Goal: Information Seeking & Learning: Check status

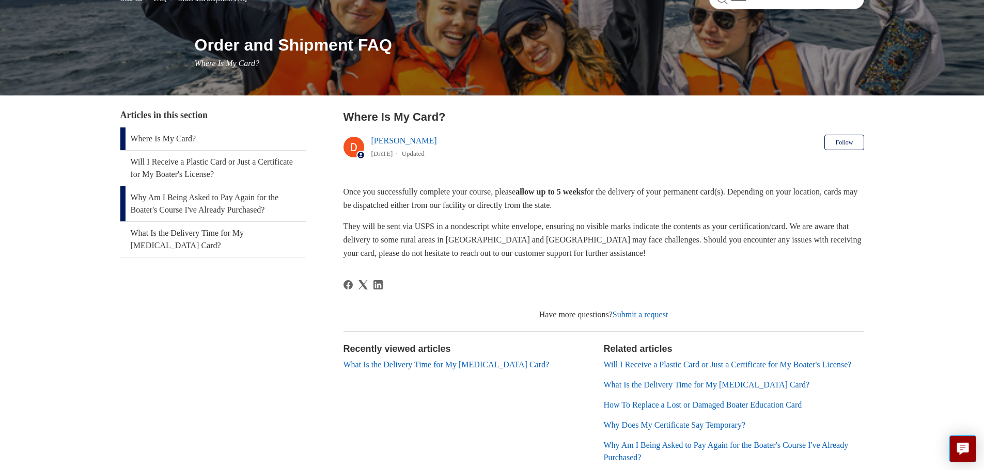
scroll to position [103, 0]
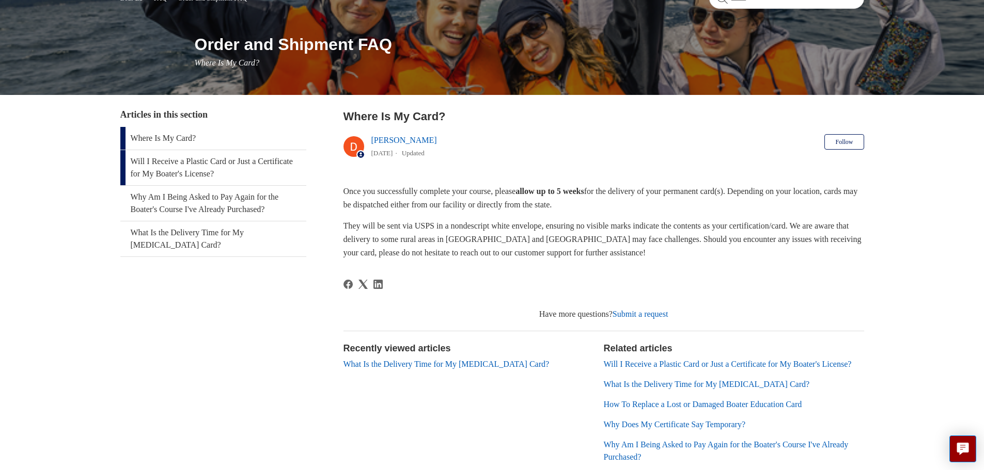
click at [257, 170] on link "Will I Receive a Plastic Card or Just a Certificate for My Boater's License?" at bounding box center [213, 167] width 186 height 35
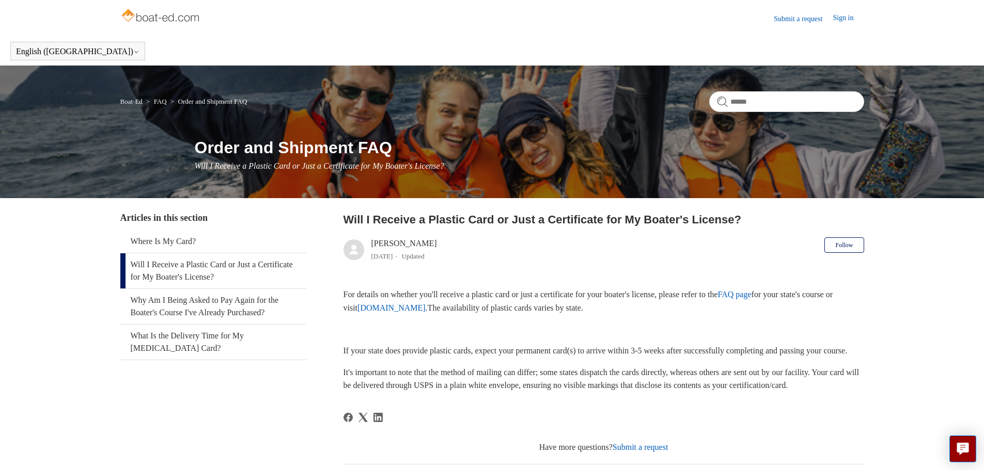
drag, startPoint x: 349, startPoint y: 294, endPoint x: 709, endPoint y: 314, distance: 361.0
click at [709, 314] on div "Articles in this section Where Is My Card? Will I Receive a Plastic Card or Jus…" at bounding box center [492, 413] width 744 height 404
click at [709, 314] on p "For details on whether you'll receive a plastic card or just a certificate for …" at bounding box center [603, 301] width 521 height 26
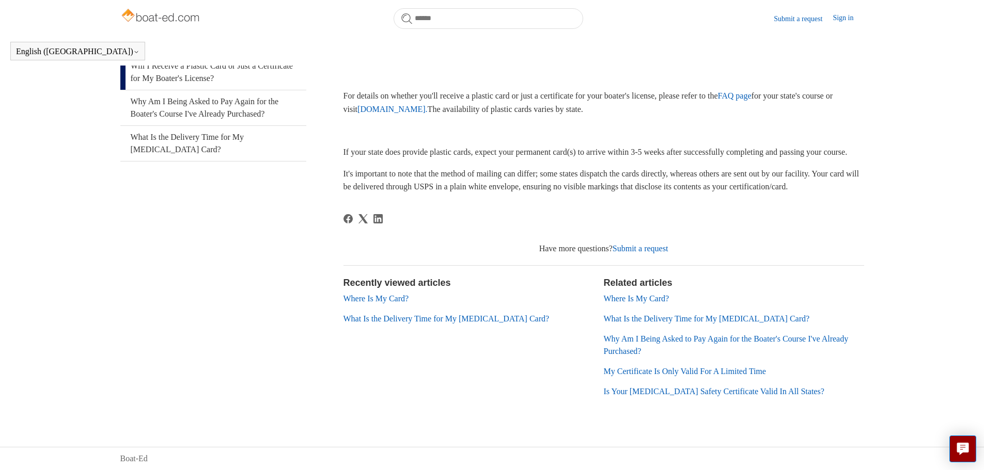
scroll to position [174, 0]
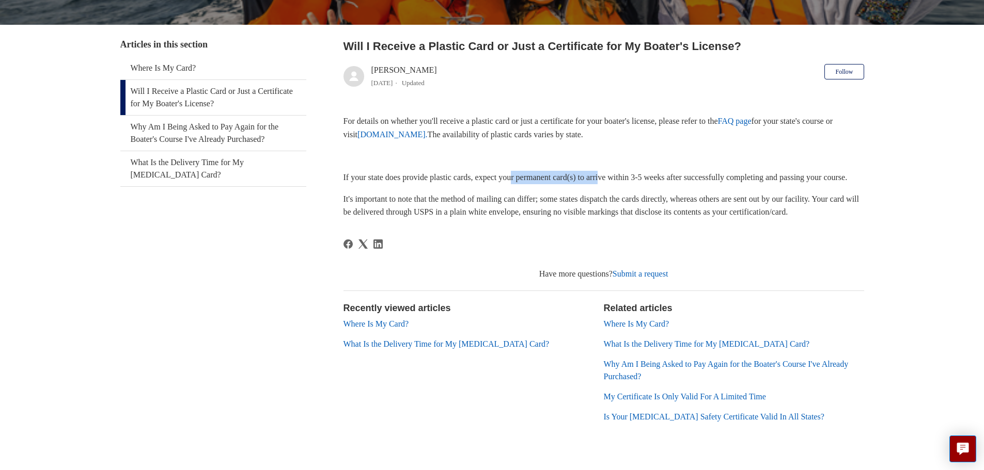
drag, startPoint x: 529, startPoint y: 178, endPoint x: 624, endPoint y: 177, distance: 94.5
click at [624, 177] on p "If your state does provide plastic cards, expect your permanent card(s) to arri…" at bounding box center [603, 177] width 521 height 13
drag, startPoint x: 516, startPoint y: 179, endPoint x: 624, endPoint y: 177, distance: 107.4
click at [624, 177] on p "If your state does provide plastic cards, expect your permanent card(s) to arri…" at bounding box center [603, 177] width 521 height 13
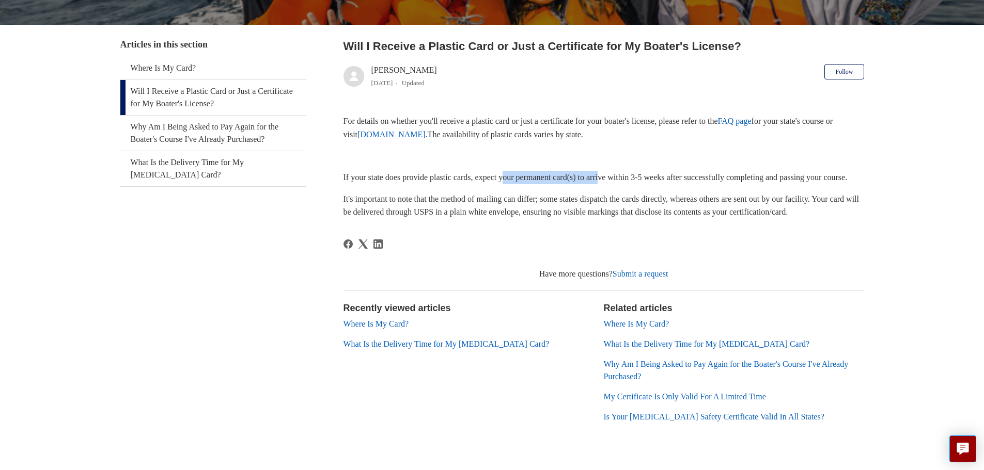
click at [624, 177] on p "If your state does provide plastic cards, expect your permanent card(s) to arri…" at bounding box center [603, 177] width 521 height 13
drag, startPoint x: 358, startPoint y: 192, endPoint x: 433, endPoint y: 185, distance: 75.2
click at [428, 184] on p "If your state does provide plastic cards, expect your permanent card(s) to arri…" at bounding box center [603, 177] width 521 height 13
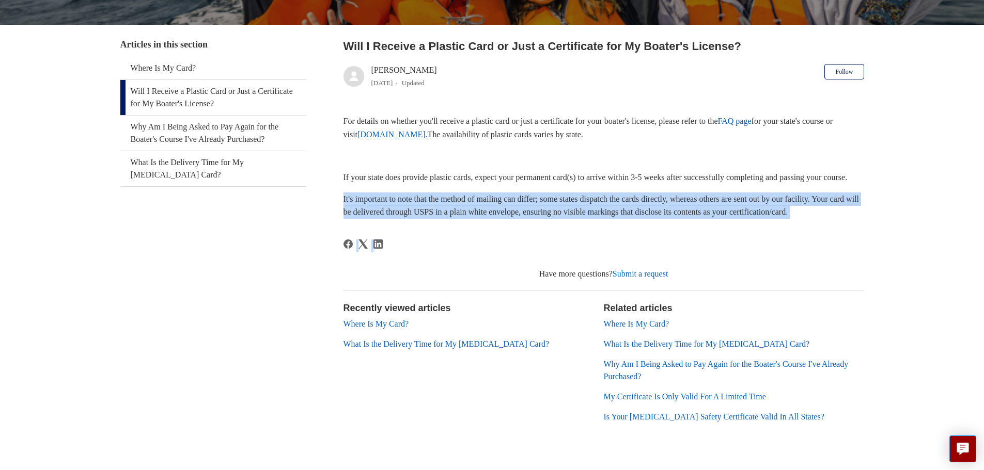
drag, startPoint x: 333, startPoint y: 200, endPoint x: 417, endPoint y: 248, distance: 96.9
click at [417, 248] on div "Articles in this section Where Is My Card? Will I Receive a Plastic Card or Jus…" at bounding box center [492, 240] width 744 height 404
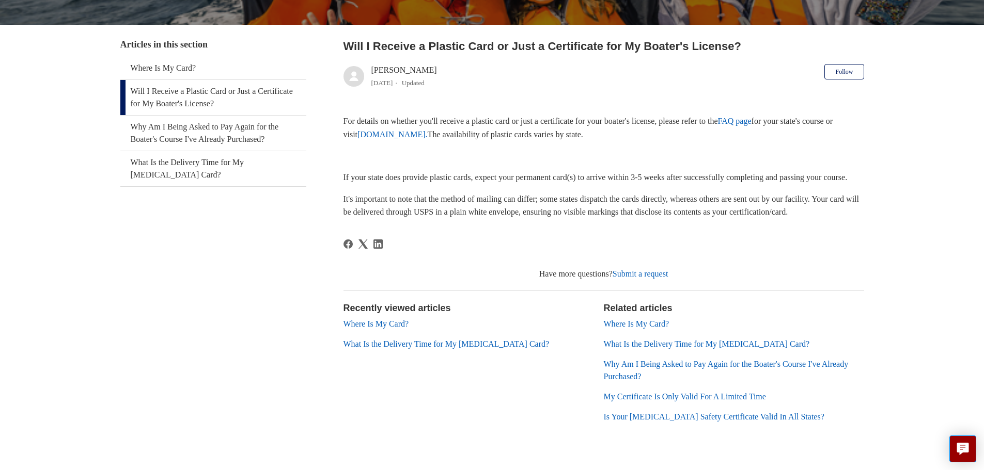
click at [417, 248] on article "Will I Receive a Plastic Card or Just a Certificate for My Boater's License? Sa…" at bounding box center [603, 240] width 521 height 404
click at [228, 181] on link "What Is the Delivery Time for My [MEDICAL_DATA] Card?" at bounding box center [213, 168] width 186 height 35
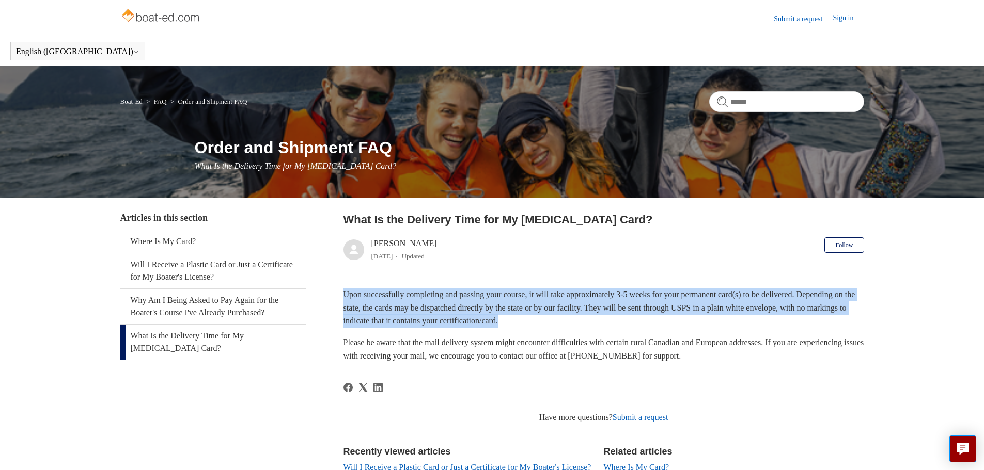
drag, startPoint x: 332, startPoint y: 297, endPoint x: 654, endPoint y: 313, distance: 322.1
click at [656, 319] on div "Articles in this section Where Is My Card? Will I Receive a Plastic Card or Jus…" at bounding box center [492, 404] width 744 height 386
click at [654, 313] on p "Upon successfully completing and passing your course, it will take approximatel…" at bounding box center [603, 308] width 521 height 40
drag, startPoint x: 594, startPoint y: 321, endPoint x: 335, endPoint y: 278, distance: 262.7
click at [335, 278] on div "Articles in this section Where Is My Card? Will I Receive a Plastic Card or Jus…" at bounding box center [492, 404] width 744 height 386
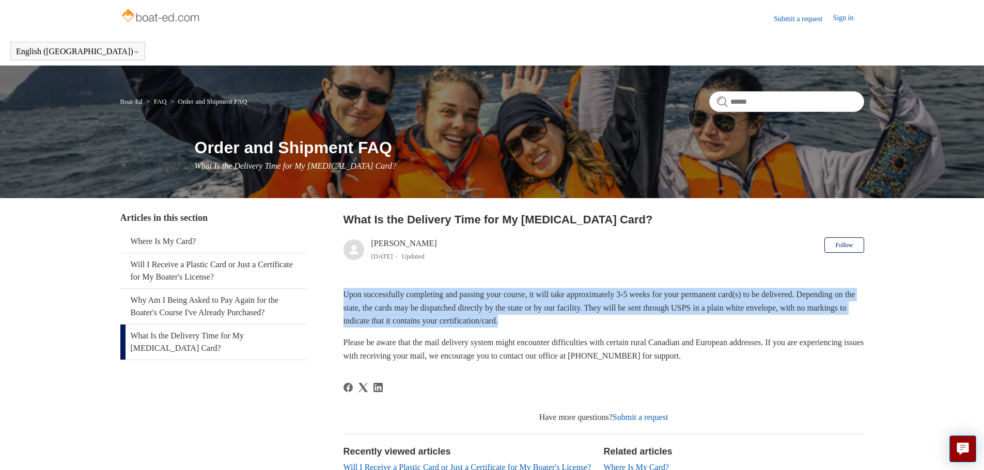
click at [335, 278] on div "Articles in this section Where Is My Card? Will I Receive a Plastic Card or Jus…" at bounding box center [492, 404] width 744 height 386
drag, startPoint x: 339, startPoint y: 283, endPoint x: 662, endPoint y: 320, distance: 324.8
click at [662, 320] on div "Articles in this section Where Is My Card? Will I Receive a Plastic Card or Jus…" at bounding box center [492, 404] width 744 height 386
click at [662, 320] on p "Upon successfully completing and passing your course, it will take approximatel…" at bounding box center [603, 308] width 521 height 40
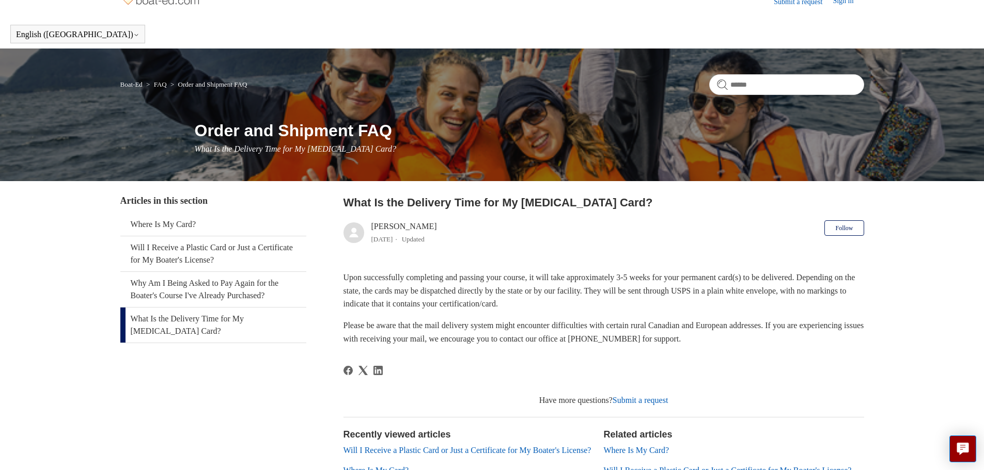
scroll to position [52, 0]
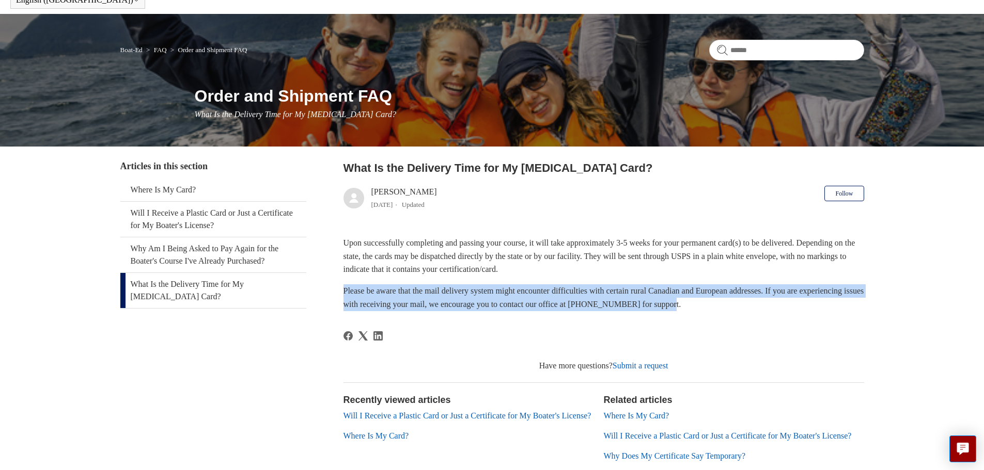
drag, startPoint x: 327, startPoint y: 289, endPoint x: 805, endPoint y: 305, distance: 477.4
click at [805, 305] on div "Articles in this section Where Is My Card? Will I Receive a Plastic Card or Jus…" at bounding box center [492, 353] width 744 height 386
click at [805, 305] on p "Please be aware that the mail delivery system might encounter difficulties with…" at bounding box center [603, 298] width 521 height 26
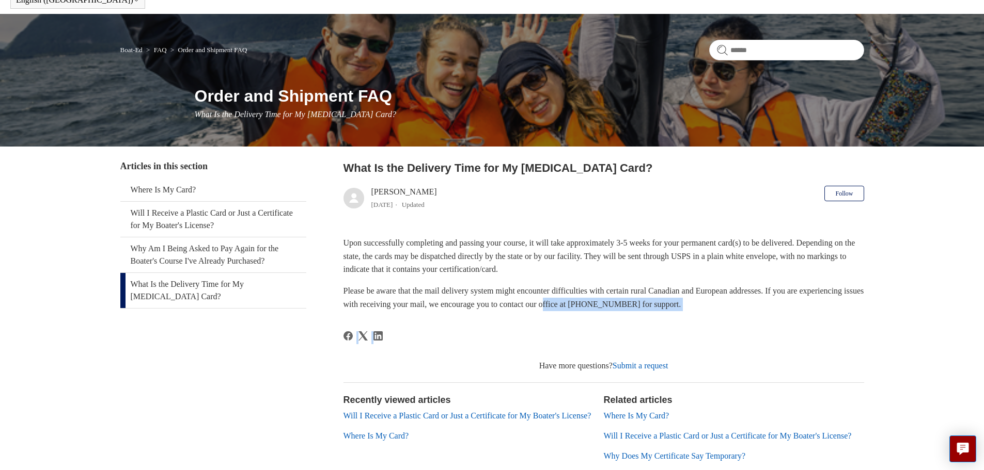
drag, startPoint x: 740, startPoint y: 310, endPoint x: 633, endPoint y: 304, distance: 108.1
click at [633, 304] on article "What Is the Delivery Time for My Boating Card? Salim 1 year ago Updated Follow …" at bounding box center [603, 353] width 521 height 386
click at [633, 304] on p "Please be aware that the mail delivery system might encounter difficulties with…" at bounding box center [603, 298] width 521 height 26
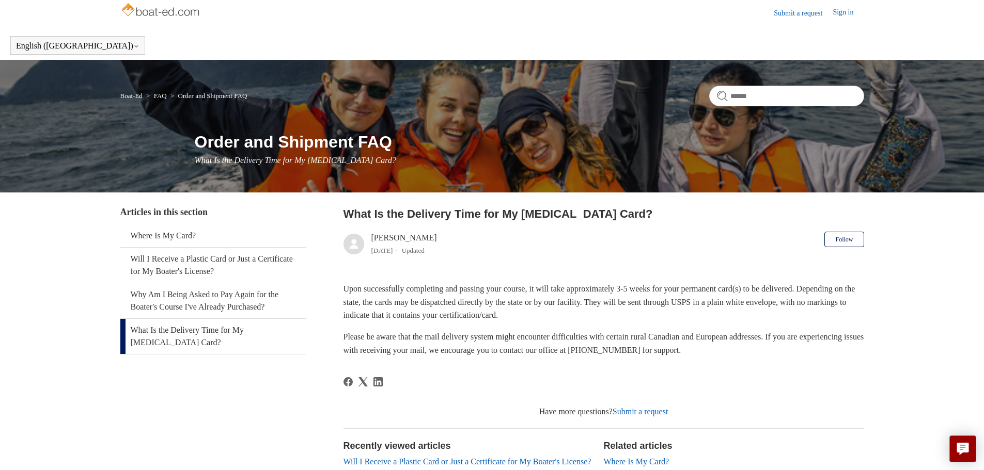
scroll to position [0, 0]
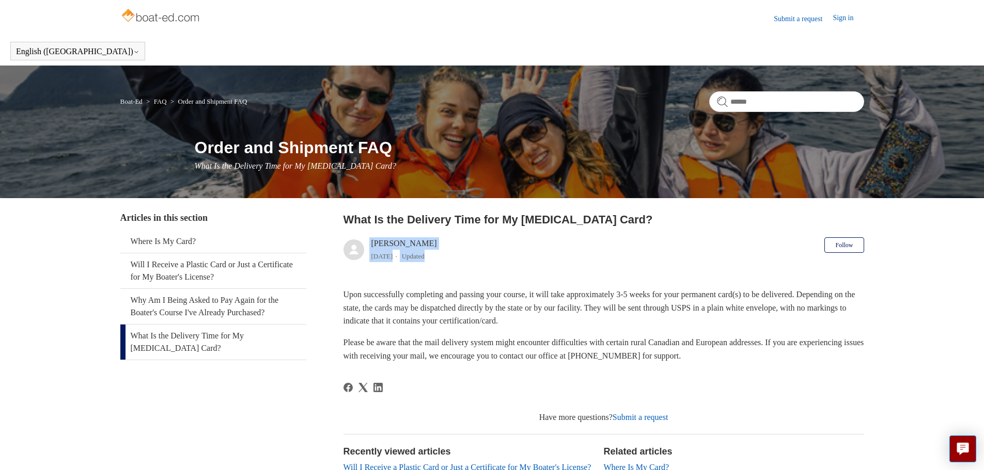
drag, startPoint x: 368, startPoint y: 245, endPoint x: 437, endPoint y: 250, distance: 68.9
click at [437, 250] on header "What Is the Delivery Time for My Boating Card? Salim 1 year ago Updated Follow …" at bounding box center [603, 239] width 521 height 56
click at [467, 306] on p "Upon successfully completing and passing your course, it will take approximatel…" at bounding box center [603, 308] width 521 height 40
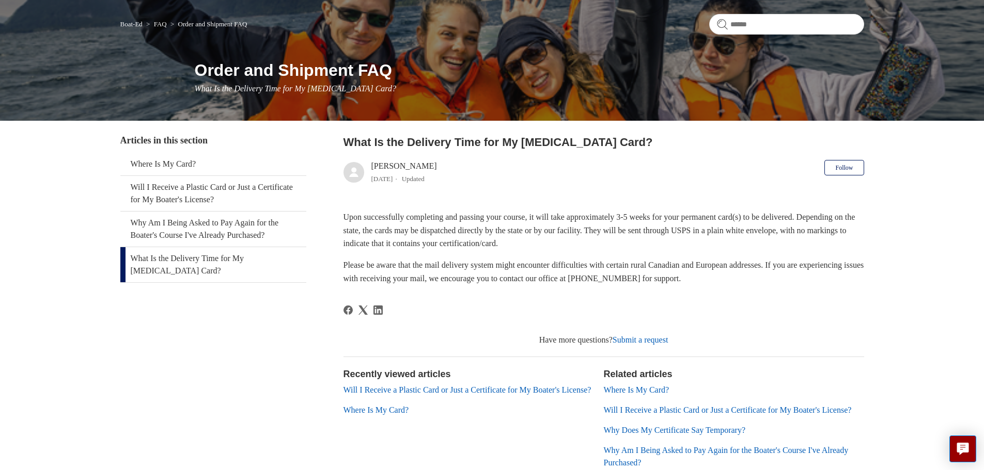
scroll to position [103, 0]
